Goal: Task Accomplishment & Management: Use online tool/utility

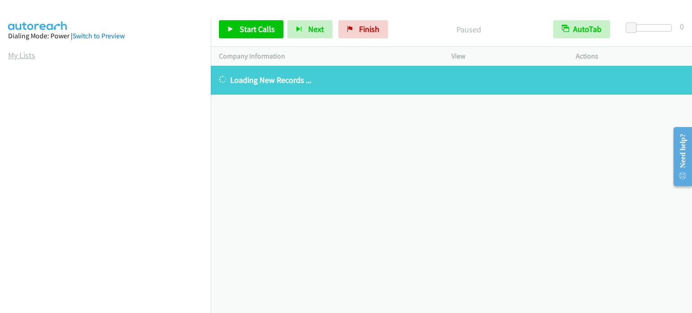
click at [14, 54] on link "My Lists" at bounding box center [21, 55] width 27 height 10
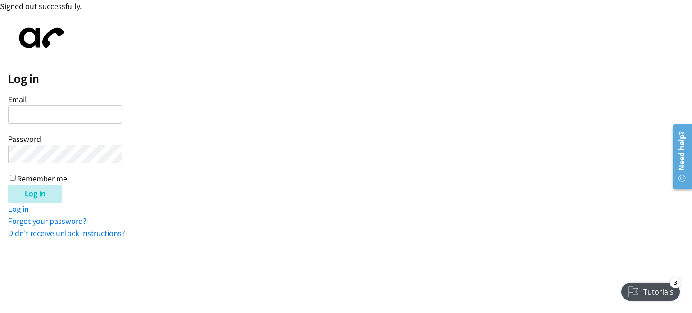
click at [37, 117] on input "Email" at bounding box center [65, 114] width 114 height 18
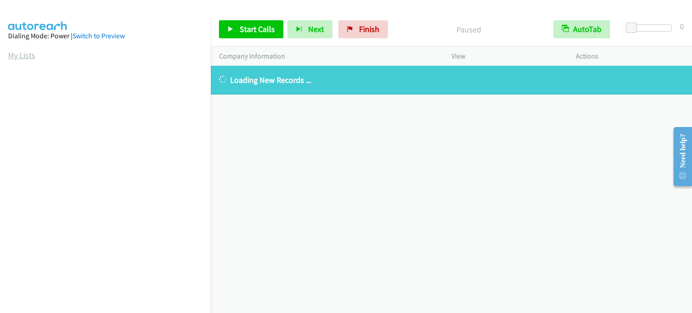
click at [23, 54] on link "My Lists" at bounding box center [21, 55] width 27 height 10
click at [32, 54] on link "My Lists" at bounding box center [21, 55] width 27 height 10
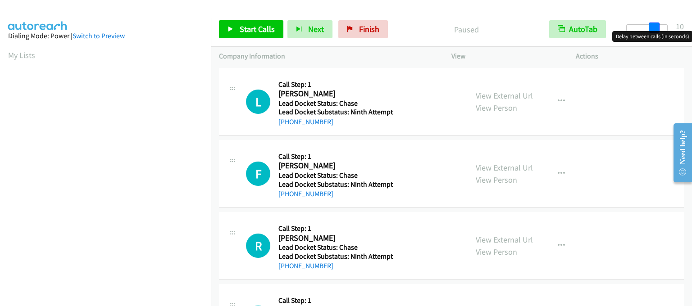
drag, startPoint x: 636, startPoint y: 28, endPoint x: 662, endPoint y: 28, distance: 26.1
click at [662, 28] on div at bounding box center [646, 27] width 41 height 7
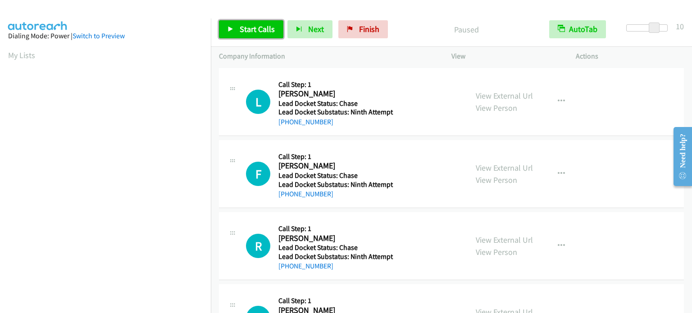
click at [254, 32] on span "Start Calls" at bounding box center [257, 29] width 35 height 10
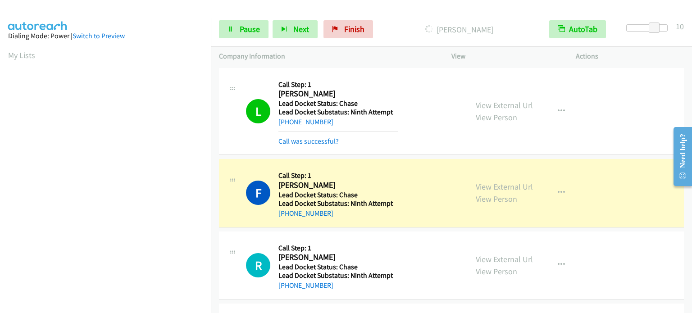
scroll to position [192, 0]
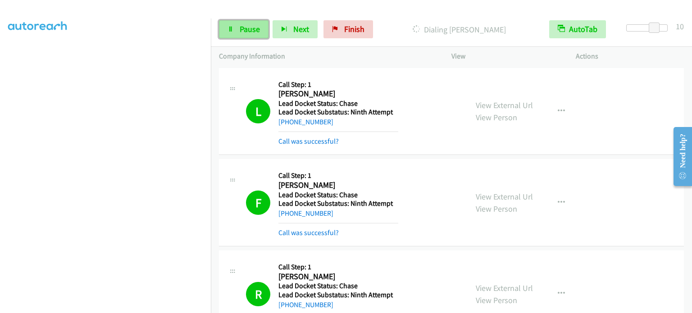
click at [253, 32] on span "Pause" at bounding box center [250, 29] width 20 height 10
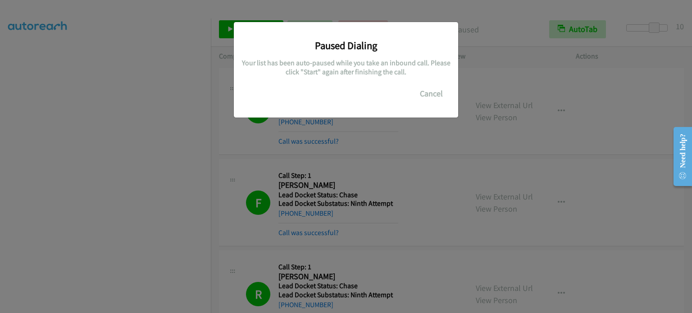
click at [74, 235] on div "Paused Dialing Your list has been auto-paused while you take an inbound call. P…" at bounding box center [346, 160] width 692 height 305
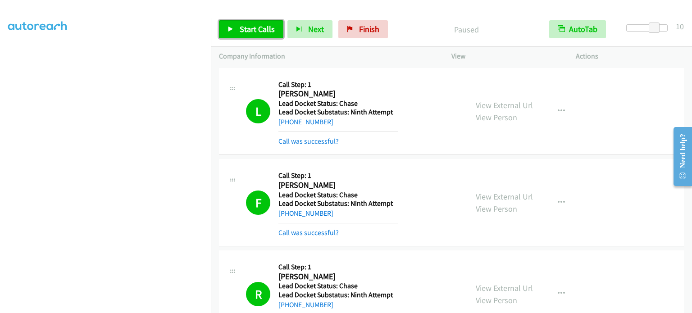
click at [250, 30] on span "Start Calls" at bounding box center [257, 29] width 35 height 10
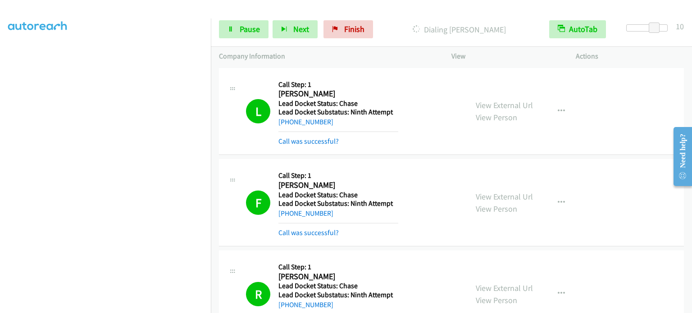
click at [230, 19] on div "Start Calls Pause Next Finish Dialing [PERSON_NAME] AutoTab AutoTab 10" at bounding box center [451, 29] width 481 height 35
click at [232, 27] on icon at bounding box center [230, 30] width 6 height 6
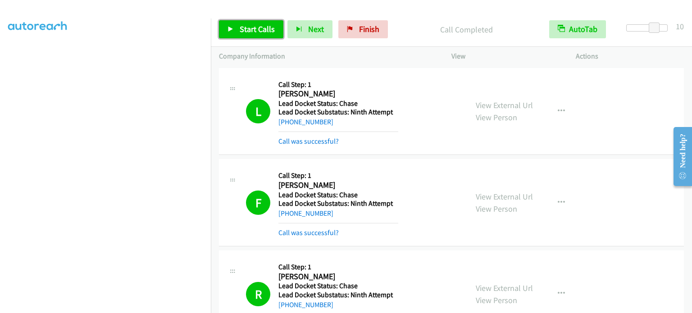
click at [249, 27] on span "Start Calls" at bounding box center [257, 29] width 35 height 10
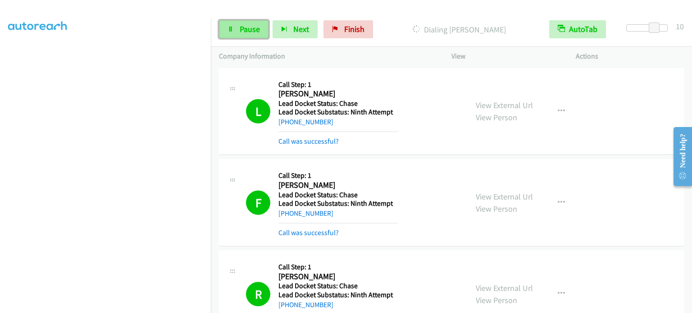
click at [256, 31] on span "Pause" at bounding box center [250, 29] width 20 height 10
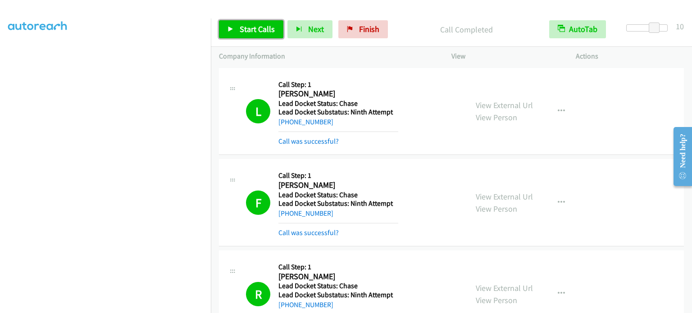
click at [272, 27] on span "Start Calls" at bounding box center [257, 29] width 35 height 10
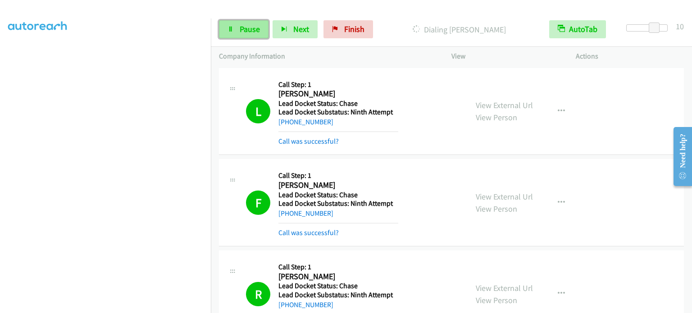
click at [234, 25] on link "Pause" at bounding box center [244, 29] width 50 height 18
